Goal: Task Accomplishment & Management: Manage account settings

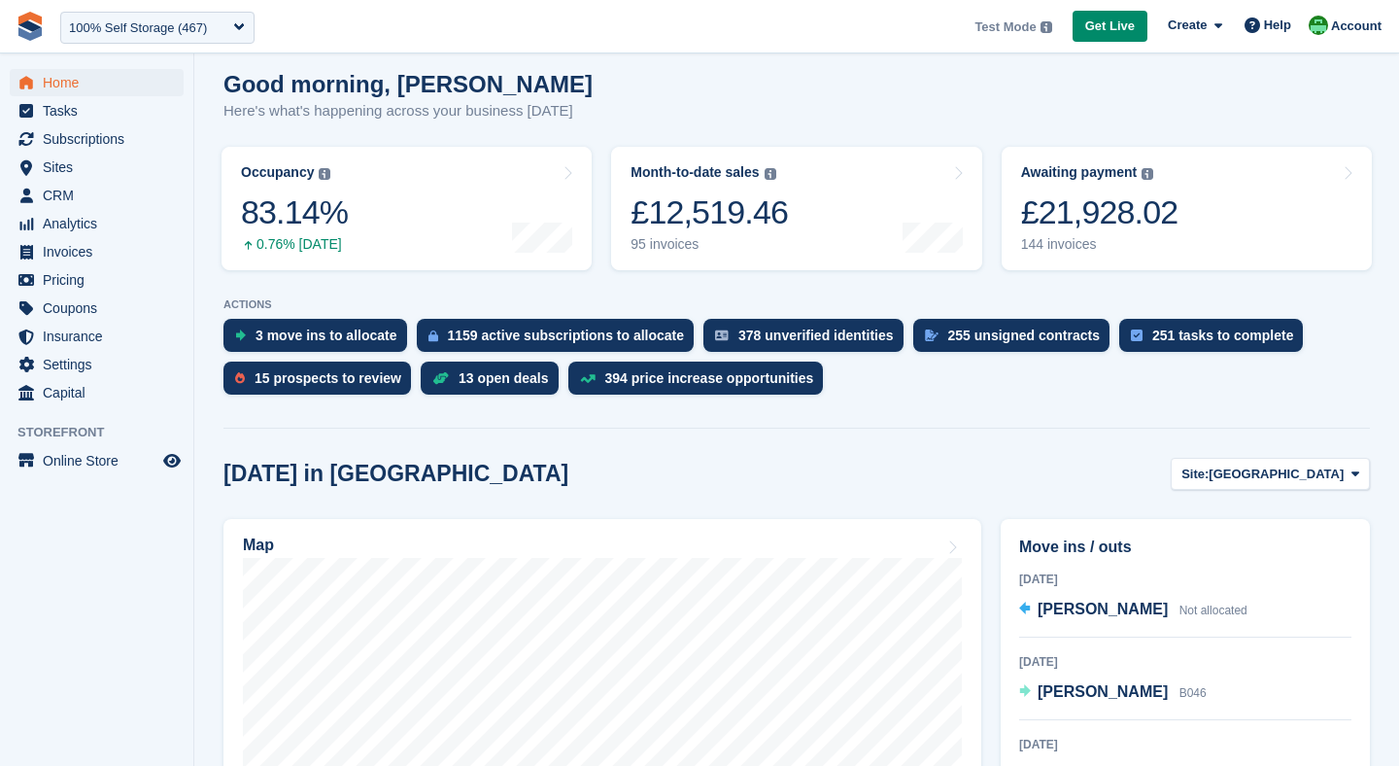
scroll to position [170, 0]
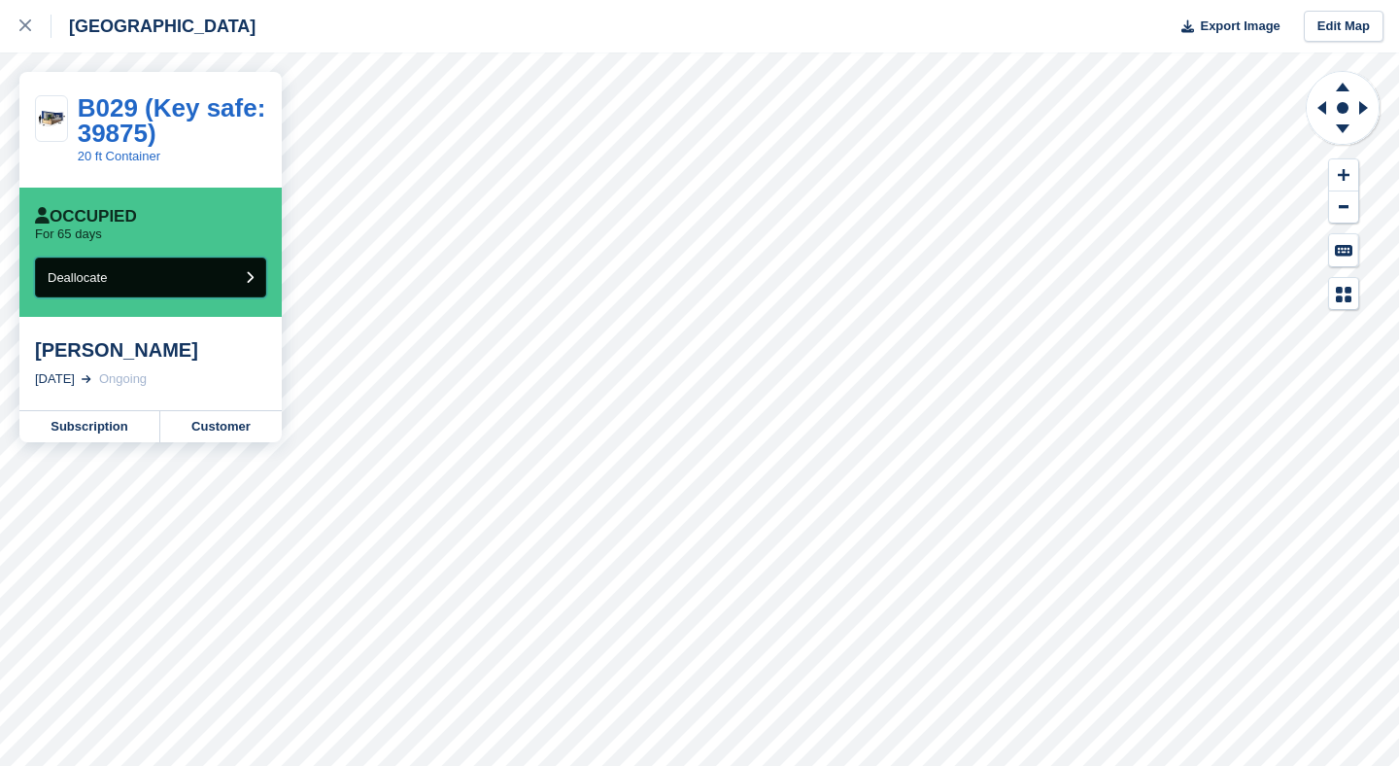
click at [115, 293] on button "Deallocate" at bounding box center [150, 278] width 231 height 40
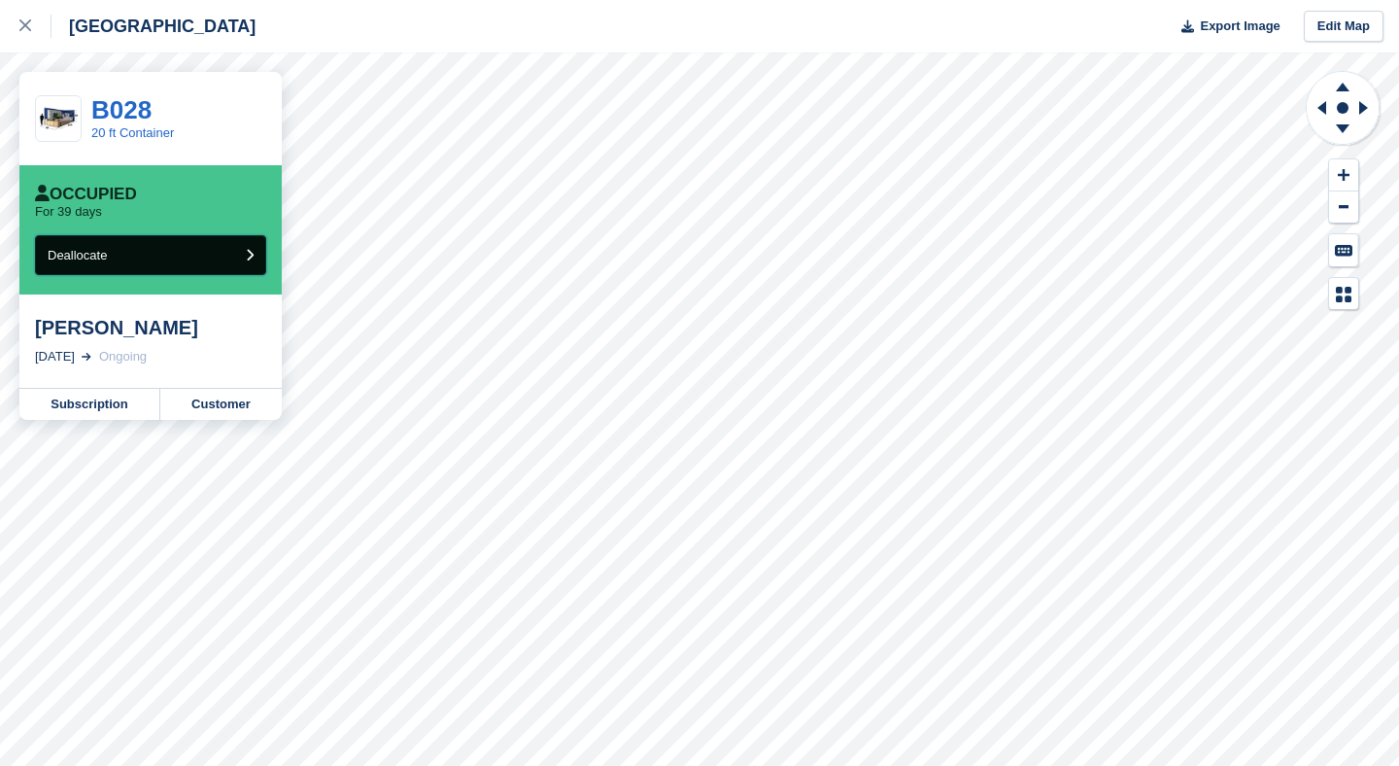
click at [115, 245] on button "Deallocate" at bounding box center [150, 255] width 231 height 40
click at [148, 266] on button "Deallocate" at bounding box center [150, 255] width 231 height 40
click at [25, 27] on icon at bounding box center [25, 25] width 12 height 12
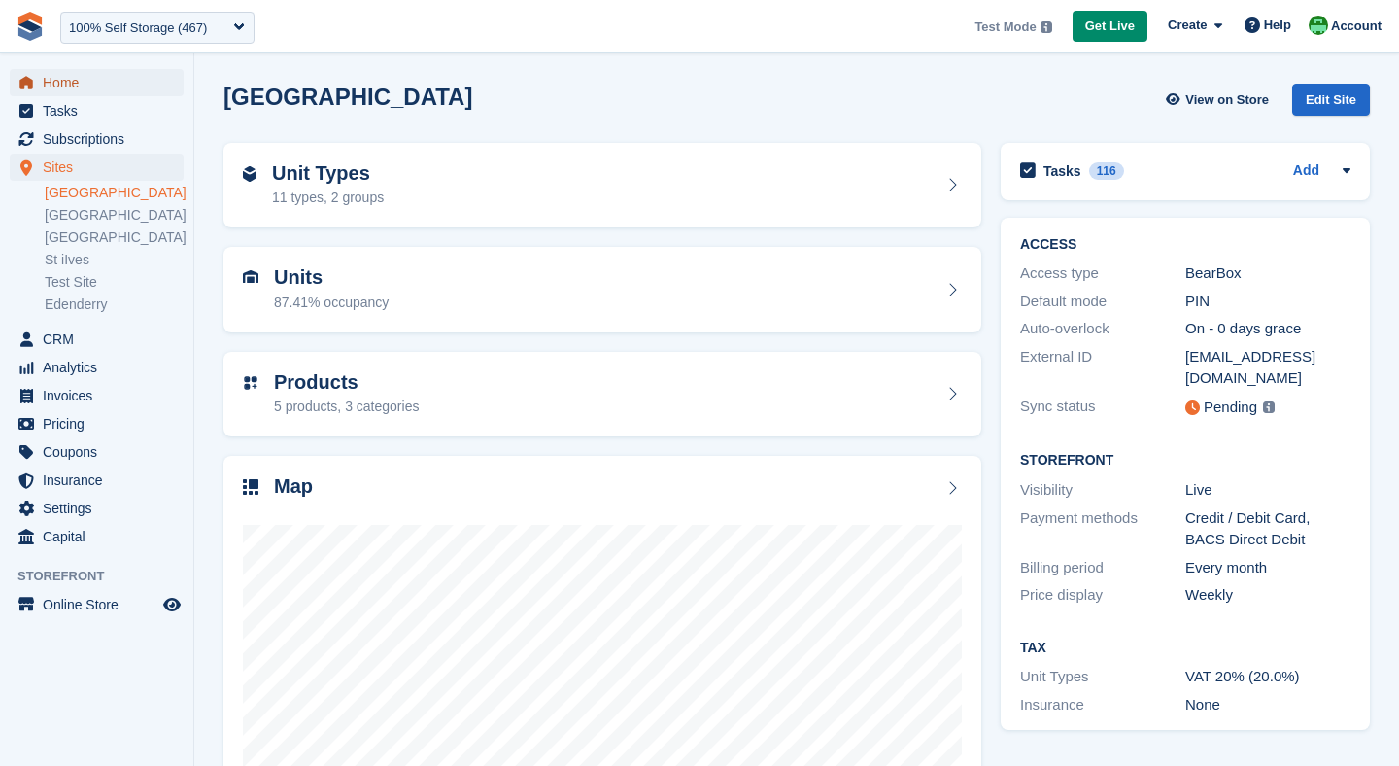
click at [73, 84] on span "Home" at bounding box center [101, 82] width 117 height 27
